Goal: Task Accomplishment & Management: Use online tool/utility

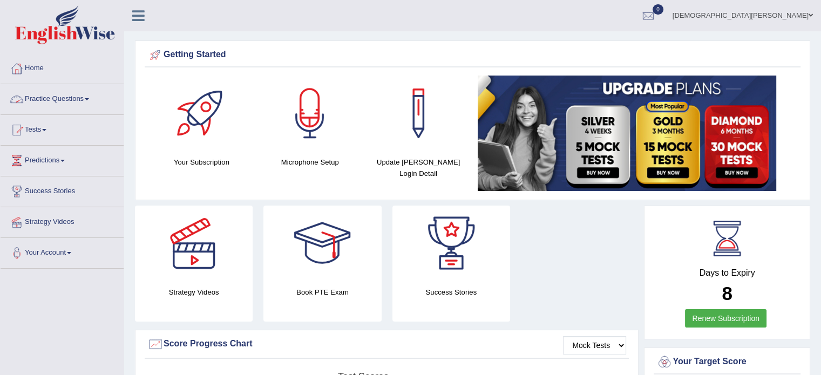
drag, startPoint x: 0, startPoint y: 0, endPoint x: 87, endPoint y: 99, distance: 131.9
click at [87, 99] on link "Practice Questions" at bounding box center [62, 97] width 123 height 27
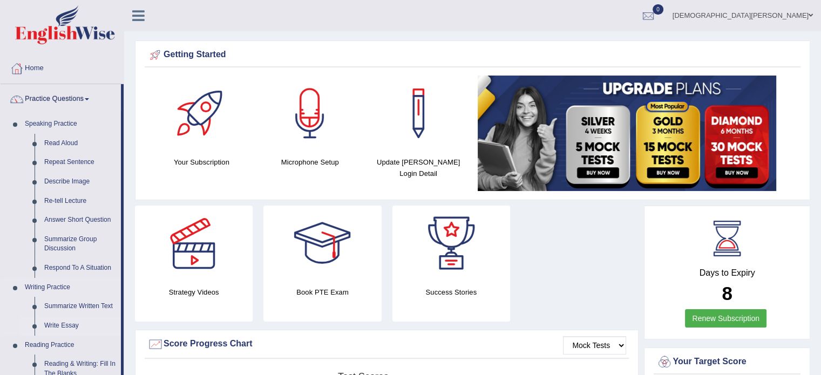
click at [65, 327] on link "Write Essay" at bounding box center [79, 325] width 81 height 19
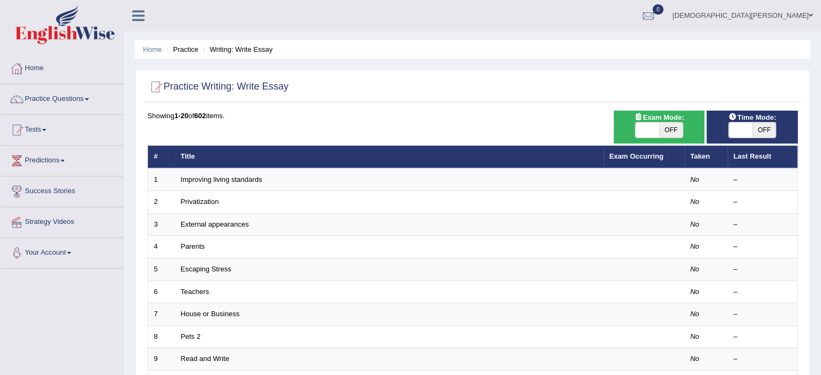
click at [671, 128] on span "OFF" at bounding box center [671, 130] width 24 height 15
checkbox input "true"
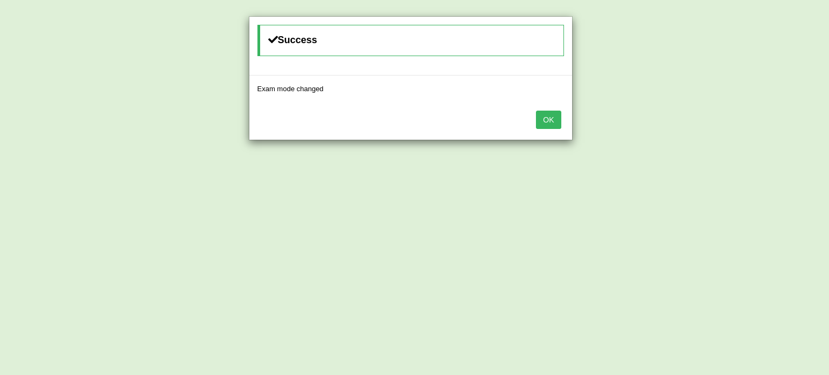
click at [547, 120] on button "OK" at bounding box center [548, 120] width 25 height 18
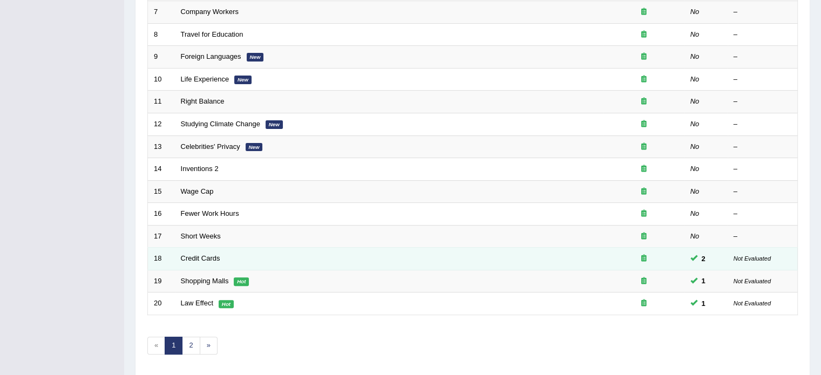
scroll to position [336, 0]
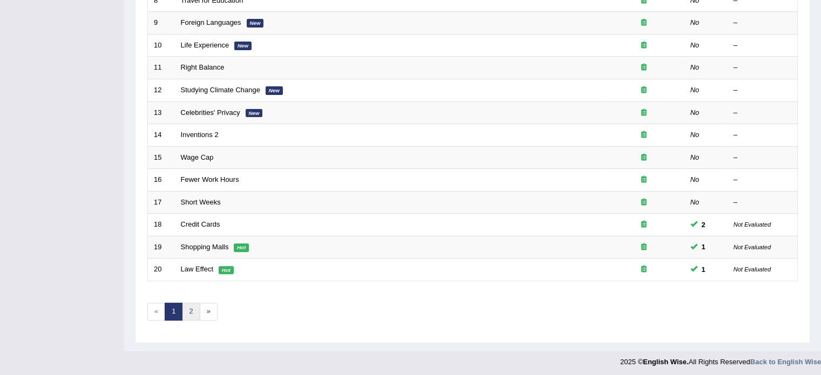
click at [192, 312] on link "2" at bounding box center [191, 312] width 18 height 18
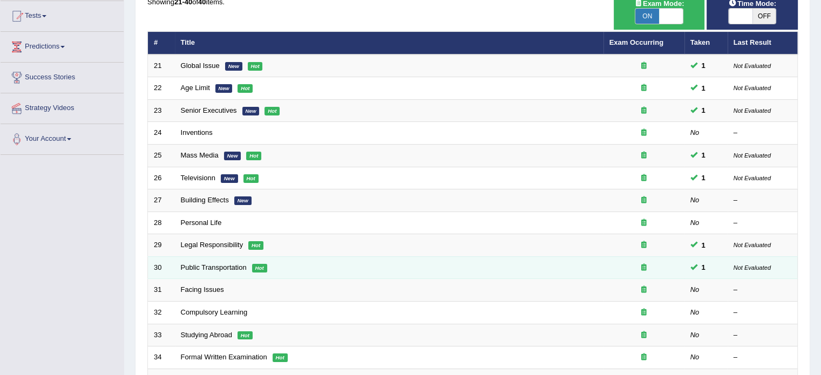
scroll to position [336, 0]
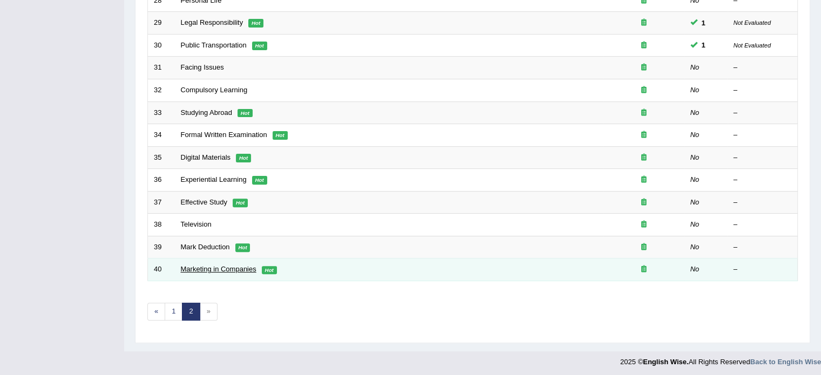
click at [231, 265] on link "Marketing in Companies" at bounding box center [219, 269] width 76 height 8
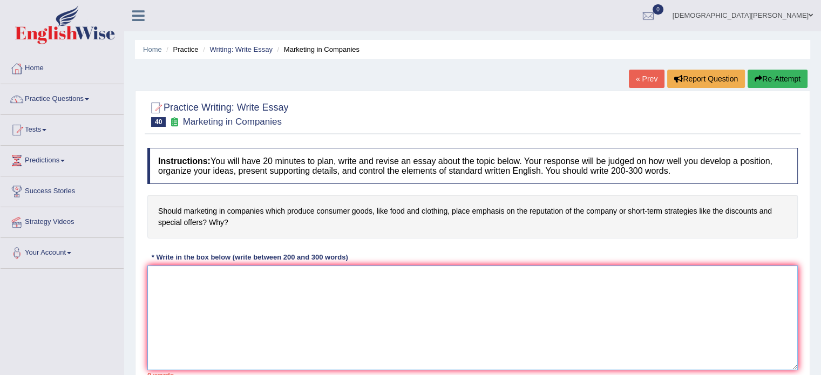
drag, startPoint x: 0, startPoint y: 0, endPoint x: 209, endPoint y: 293, distance: 360.2
click at [209, 293] on textarea at bounding box center [472, 318] width 650 height 105
click at [540, 279] on textarea "A notable amount of public attention has been drawn to the topic of marketing i…" at bounding box center [472, 318] width 650 height 105
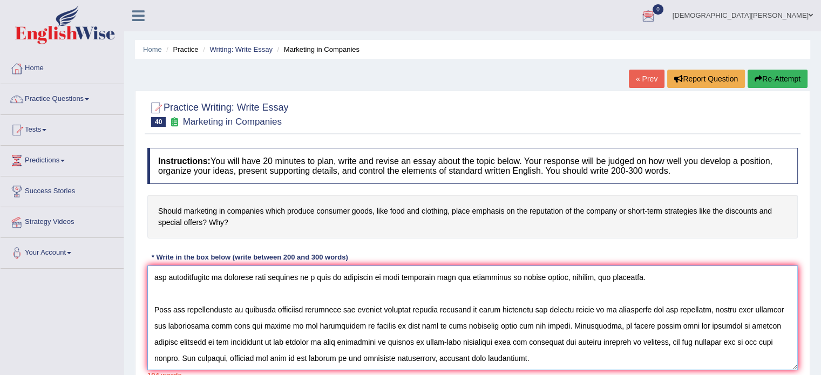
scroll to position [192, 0]
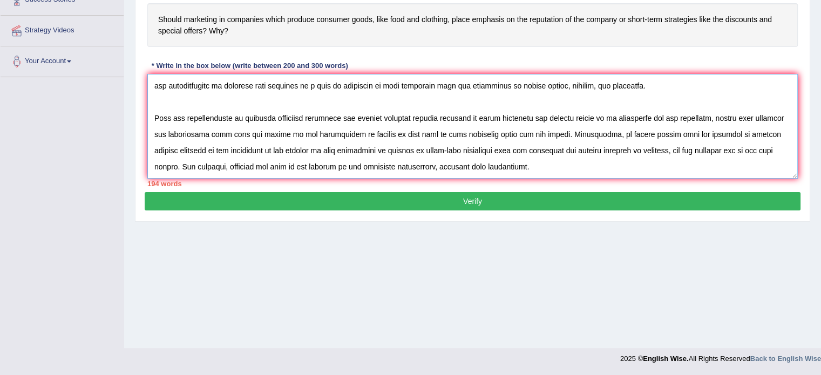
drag, startPoint x: 389, startPoint y: 357, endPoint x: 368, endPoint y: 400, distance: 48.5
click at [388, 166] on textarea at bounding box center [472, 126] width 650 height 105
click at [555, 166] on textarea at bounding box center [472, 126] width 650 height 105
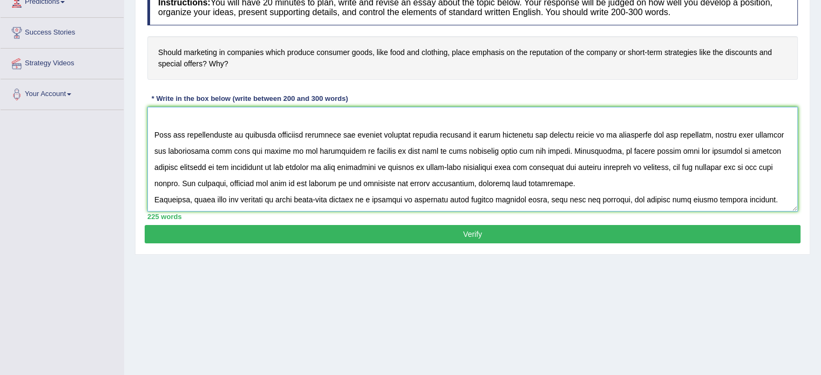
scroll to position [58, 0]
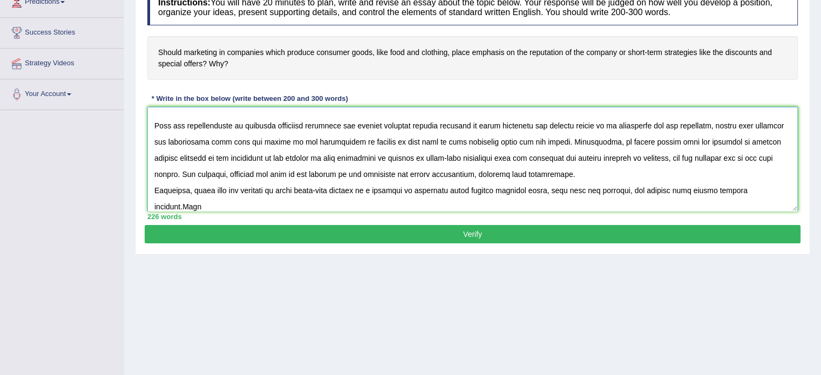
click at [183, 202] on textarea at bounding box center [472, 159] width 650 height 105
click at [201, 202] on textarea at bounding box center [472, 159] width 650 height 105
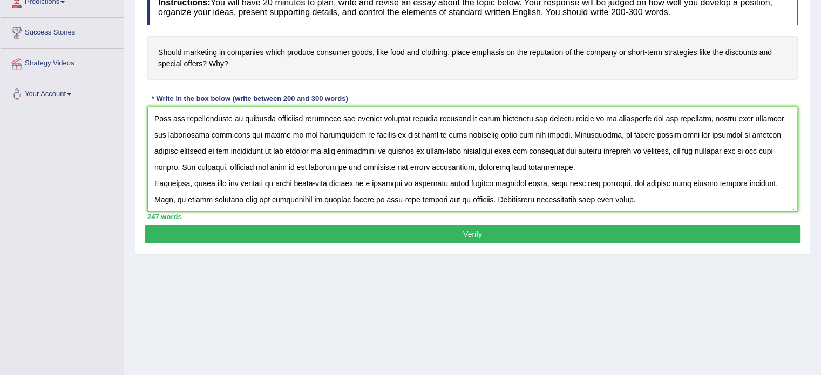
scroll to position [90, 0]
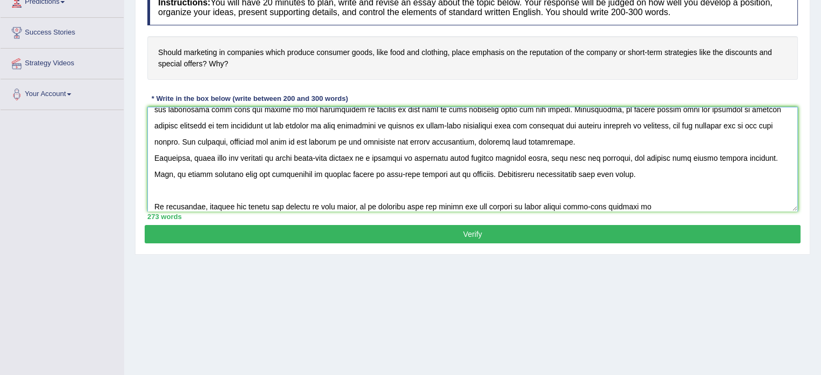
click at [531, 205] on textarea at bounding box center [472, 159] width 650 height 105
click at [665, 205] on textarea at bounding box center [472, 159] width 650 height 105
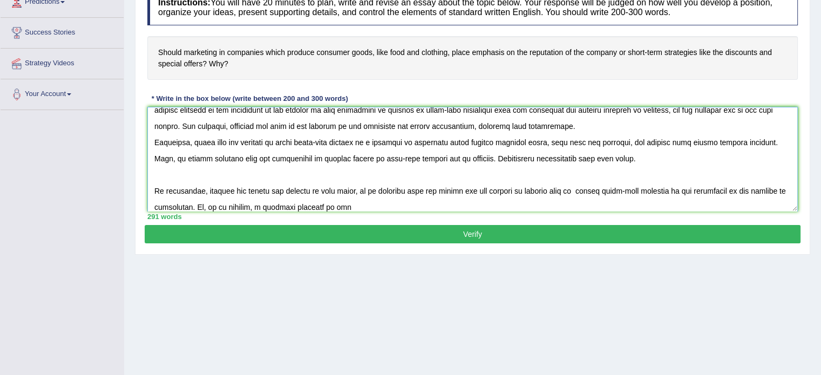
type textarea "A notable amount of public attention has been drawn to the topic of marketing i…"
